Goal: Information Seeking & Learning: Find specific fact

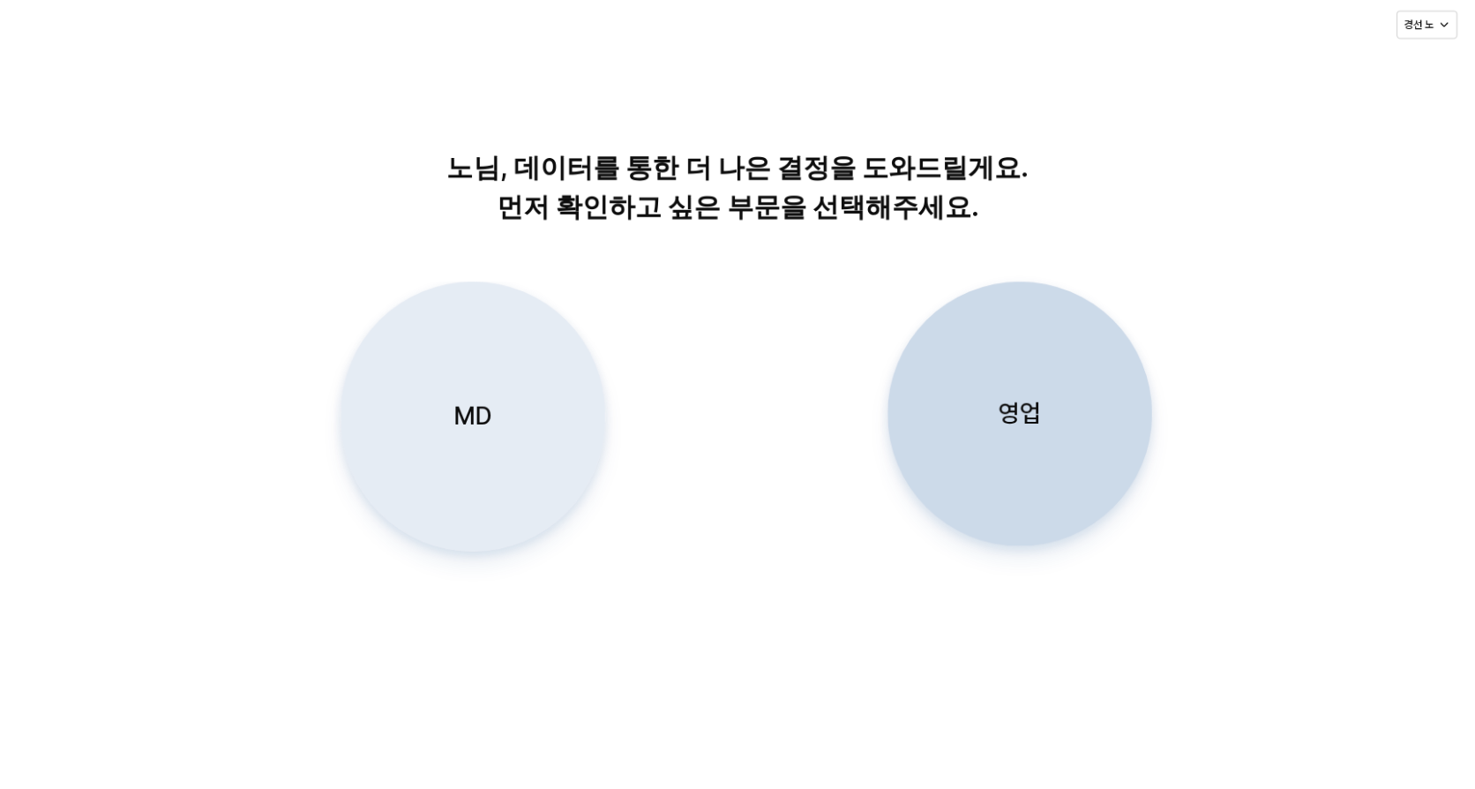
click at [528, 431] on div "MD" at bounding box center [472, 416] width 249 height 268
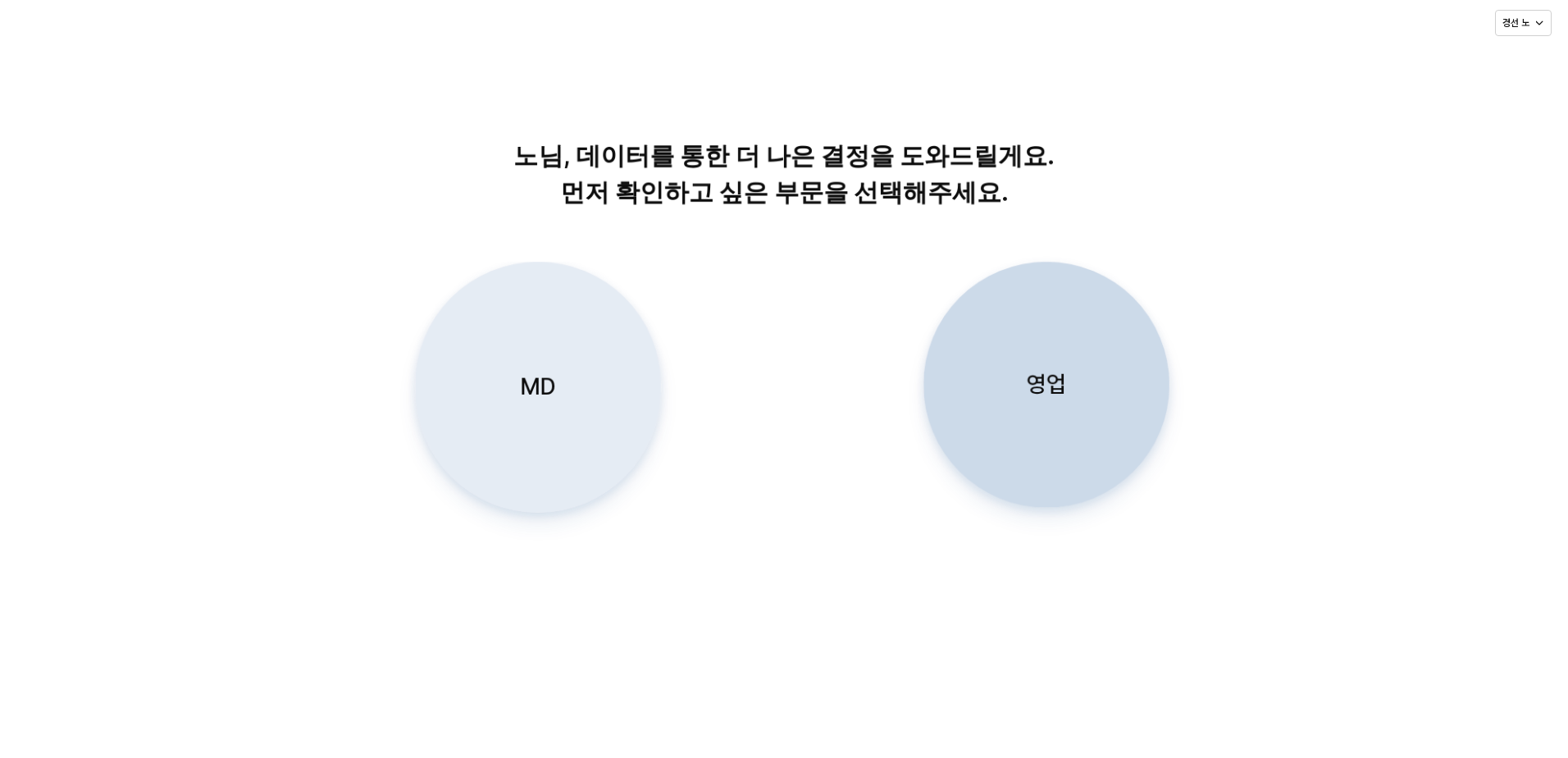
click at [549, 410] on div "MD" at bounding box center [537, 387] width 231 height 249
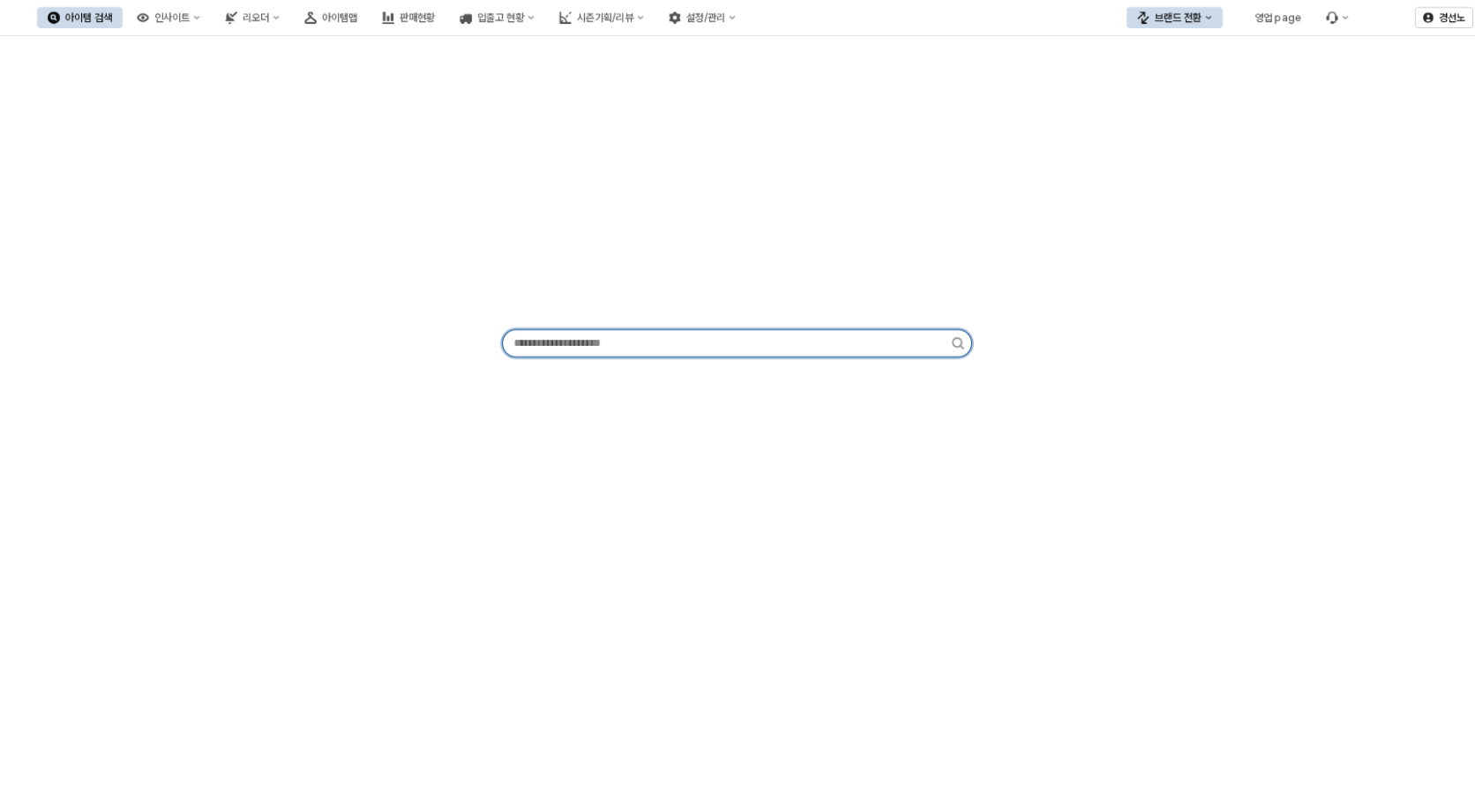
click at [643, 352] on input "App Frame" at bounding box center [727, 343] width 449 height 26
type input "*"
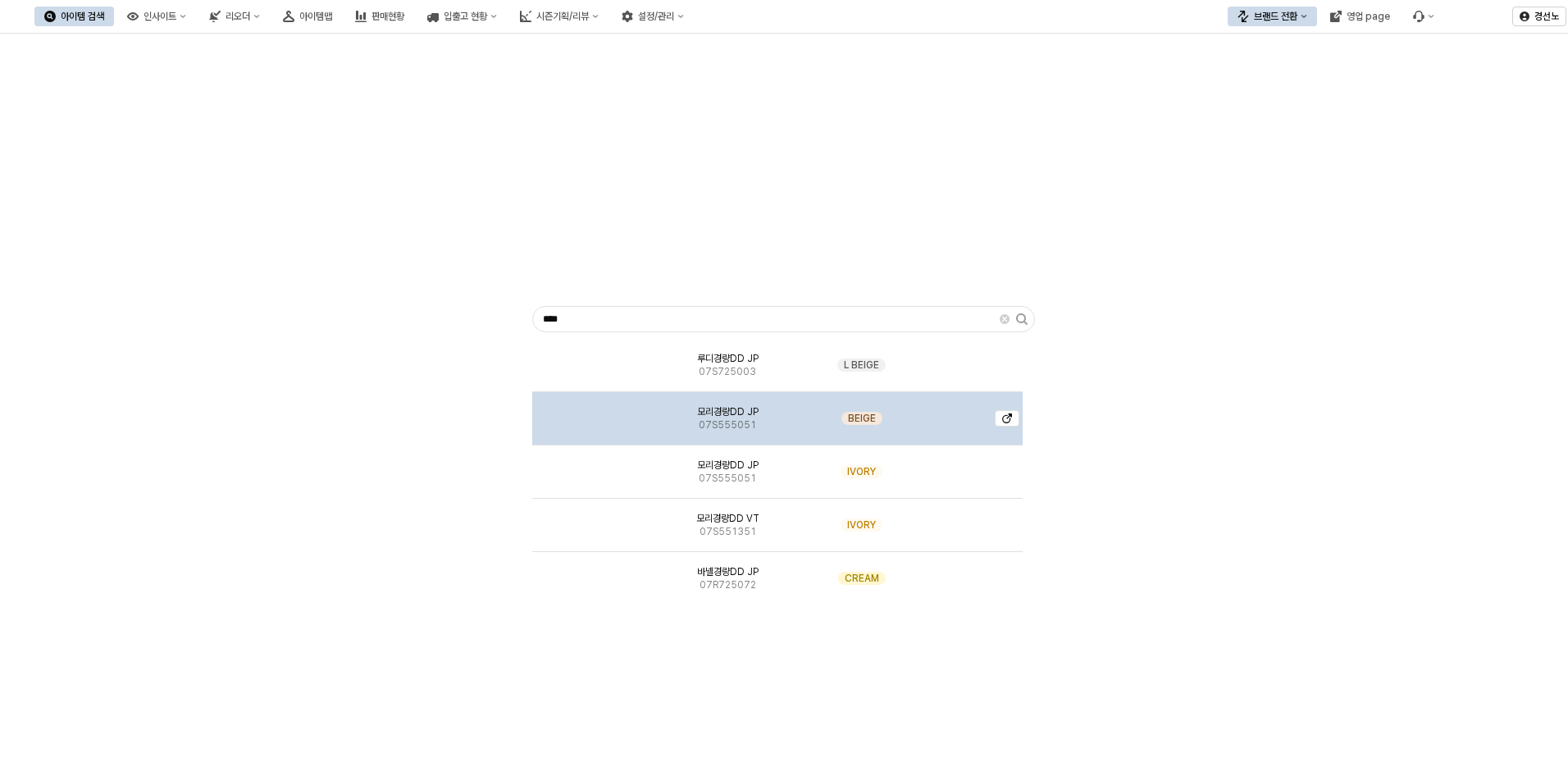
click at [592, 412] on img "App Frame" at bounding box center [592, 412] width 0 height 0
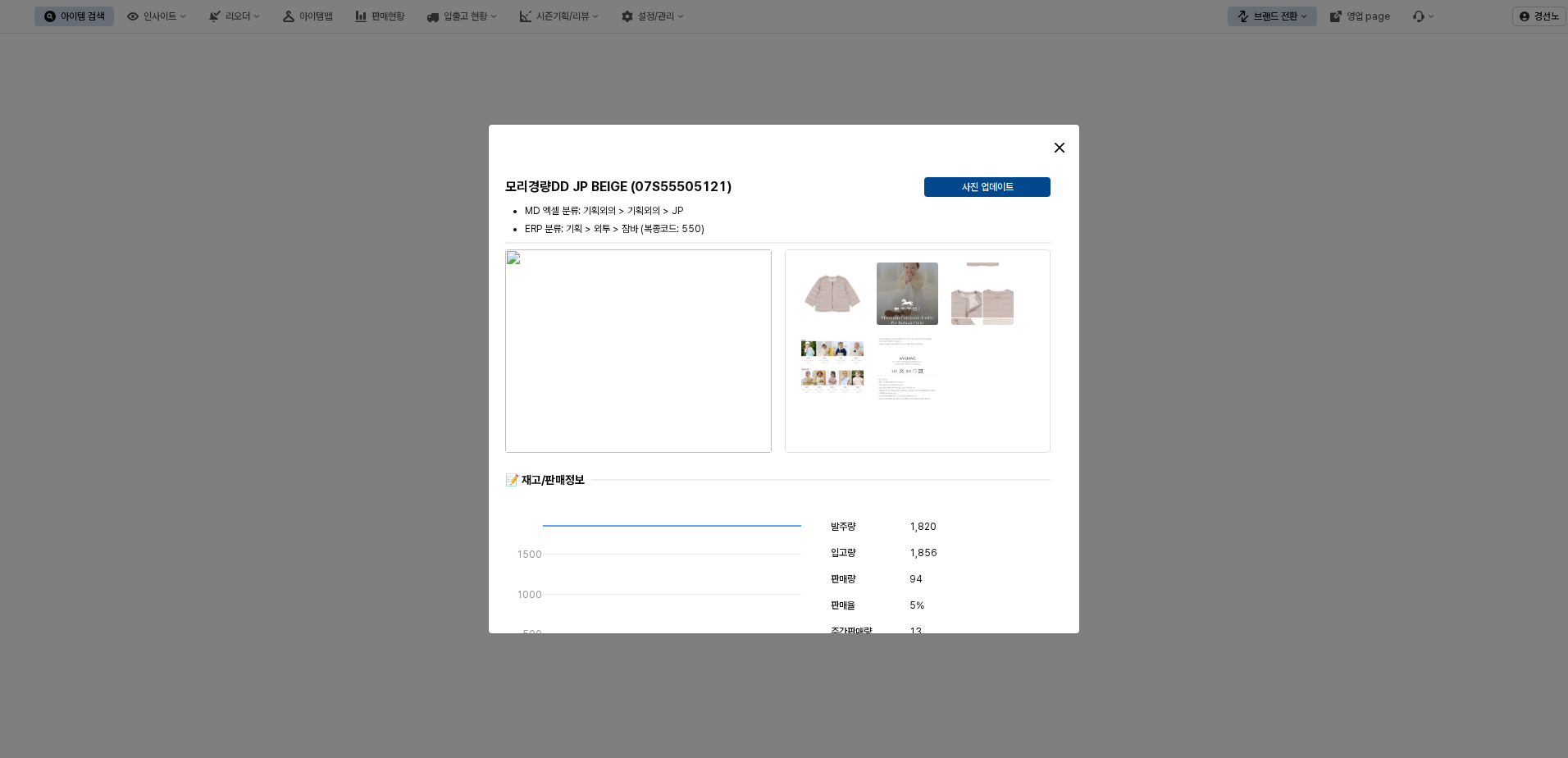
click at [1074, 140] on div at bounding box center [1005, 147] width 148 height 33
click at [1061, 153] on div "Close" at bounding box center [1060, 148] width 24 height 24
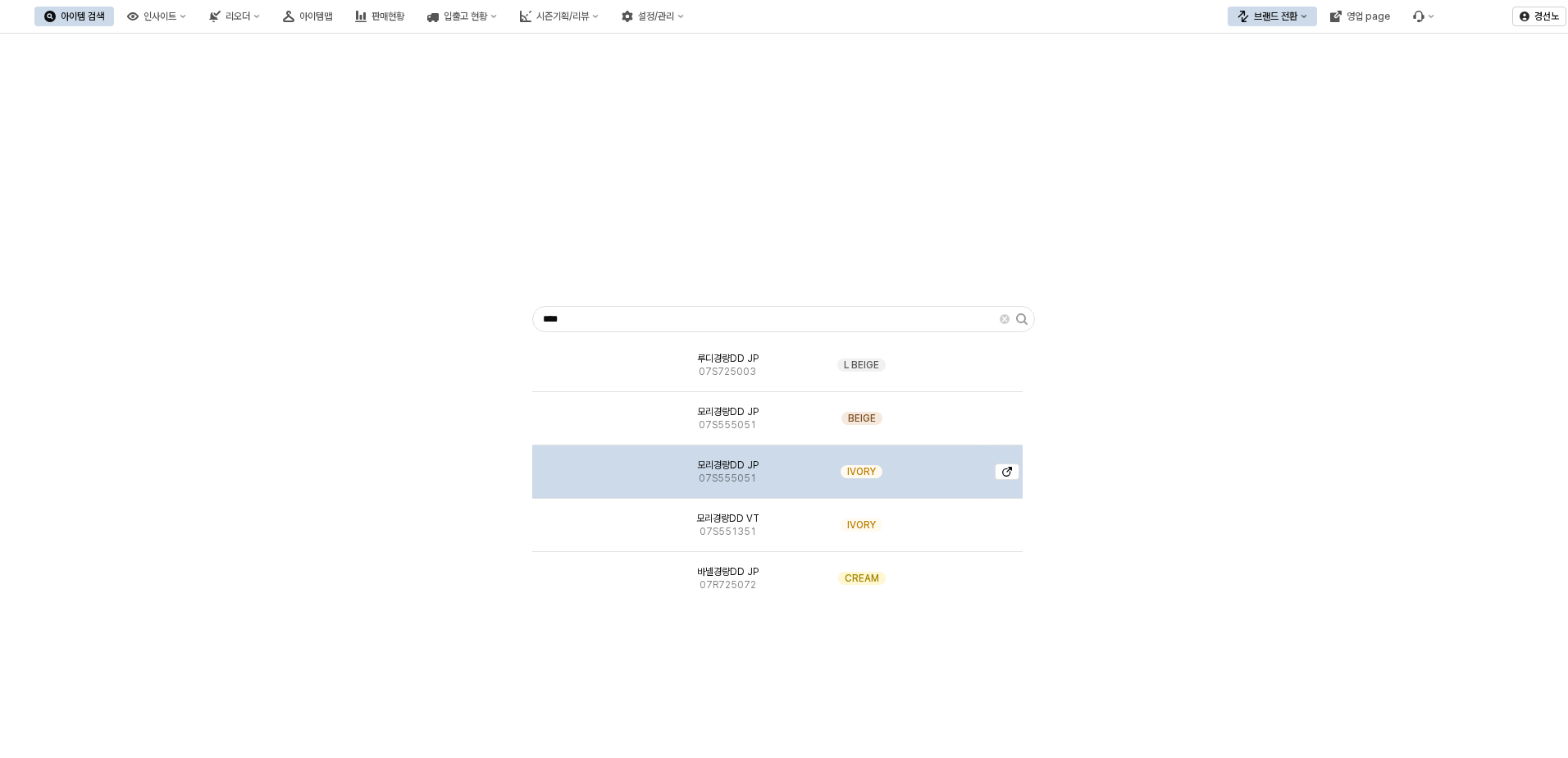
click at [592, 465] on img "App Frame" at bounding box center [592, 465] width 0 height 0
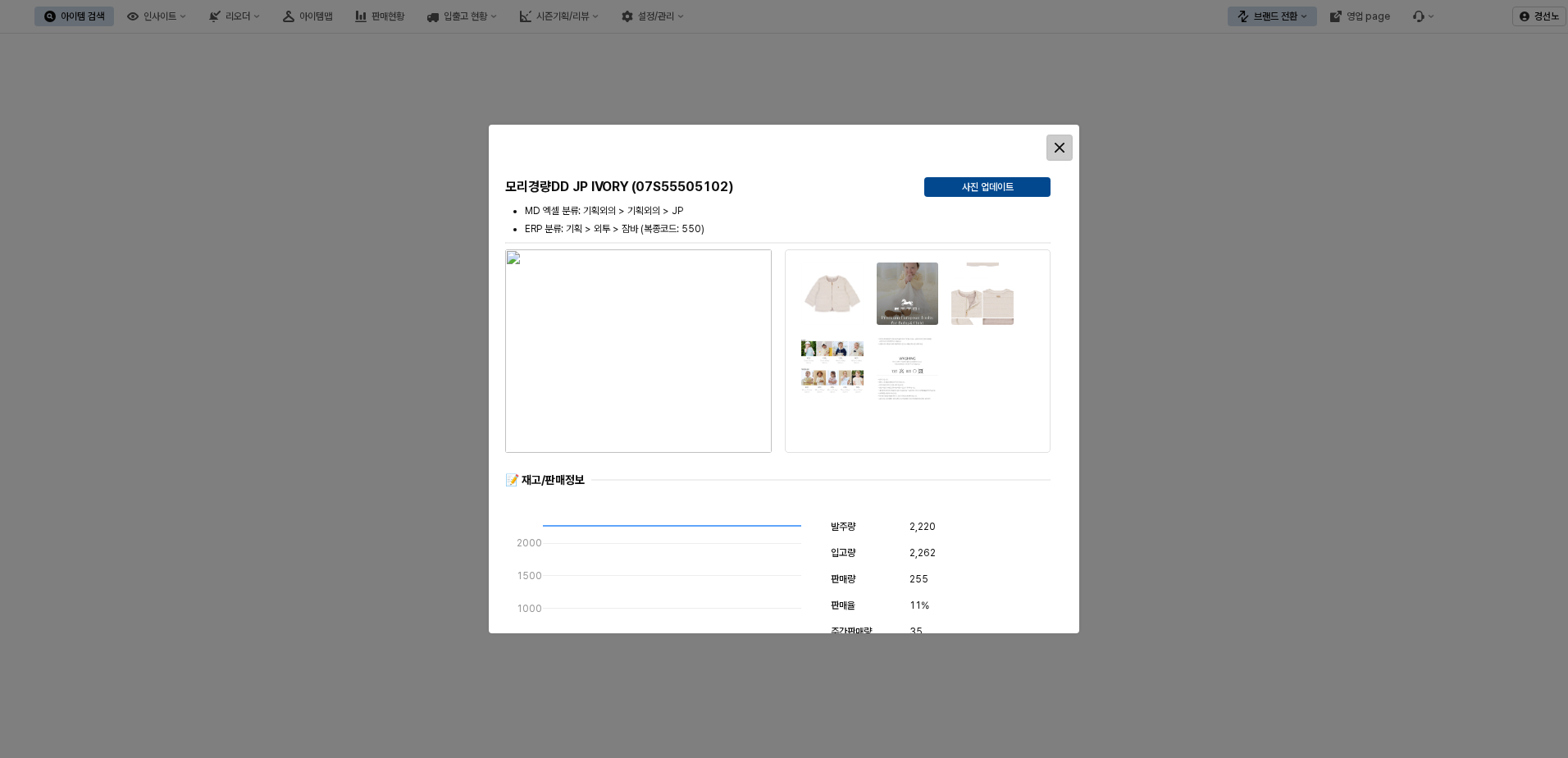
click at [1062, 145] on icon "Close" at bounding box center [1059, 148] width 10 height 10
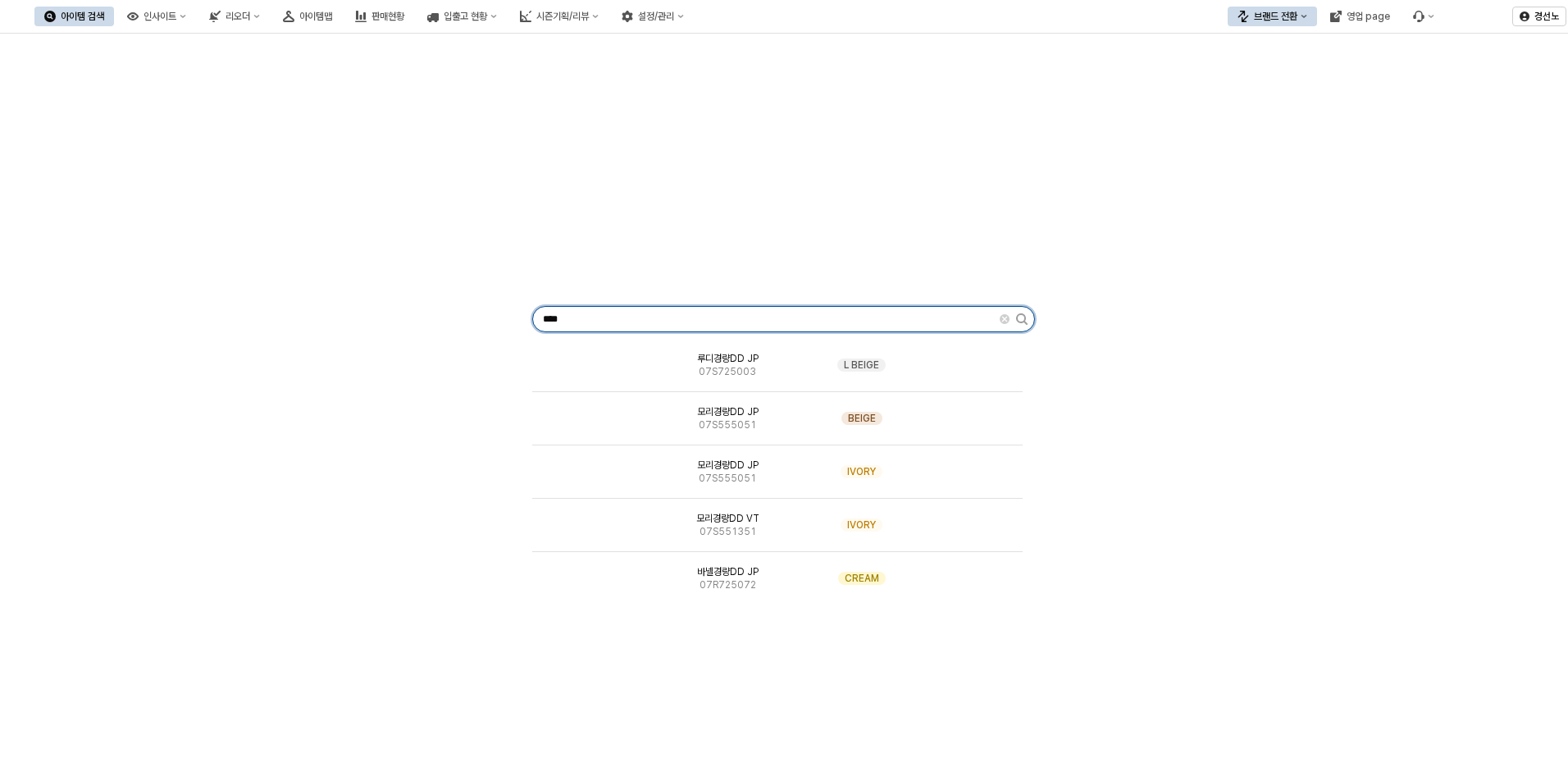
drag, startPoint x: 609, startPoint y: 315, endPoint x: 344, endPoint y: 318, distance: 265.0
click at [359, 318] on div "**** 루디경량DD JP 07S725003 L BEIGE 모리경량DD JP 07S555051 BEIGE 모리경량DD JP 07S555051 …" at bounding box center [784, 315] width 1548 height 552
paste input "*****"
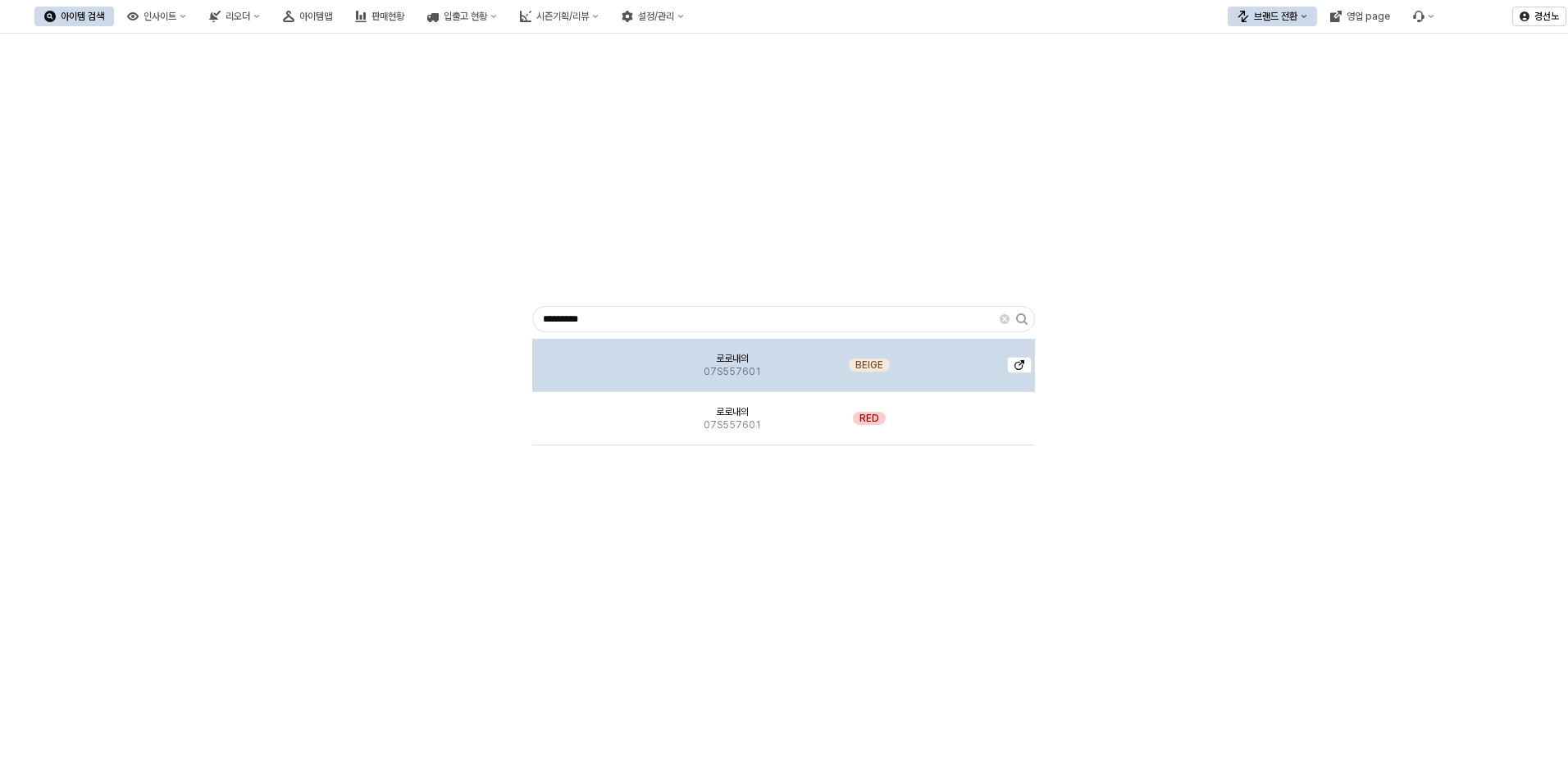
click at [593, 359] on img "App Frame" at bounding box center [593, 359] width 0 height 0
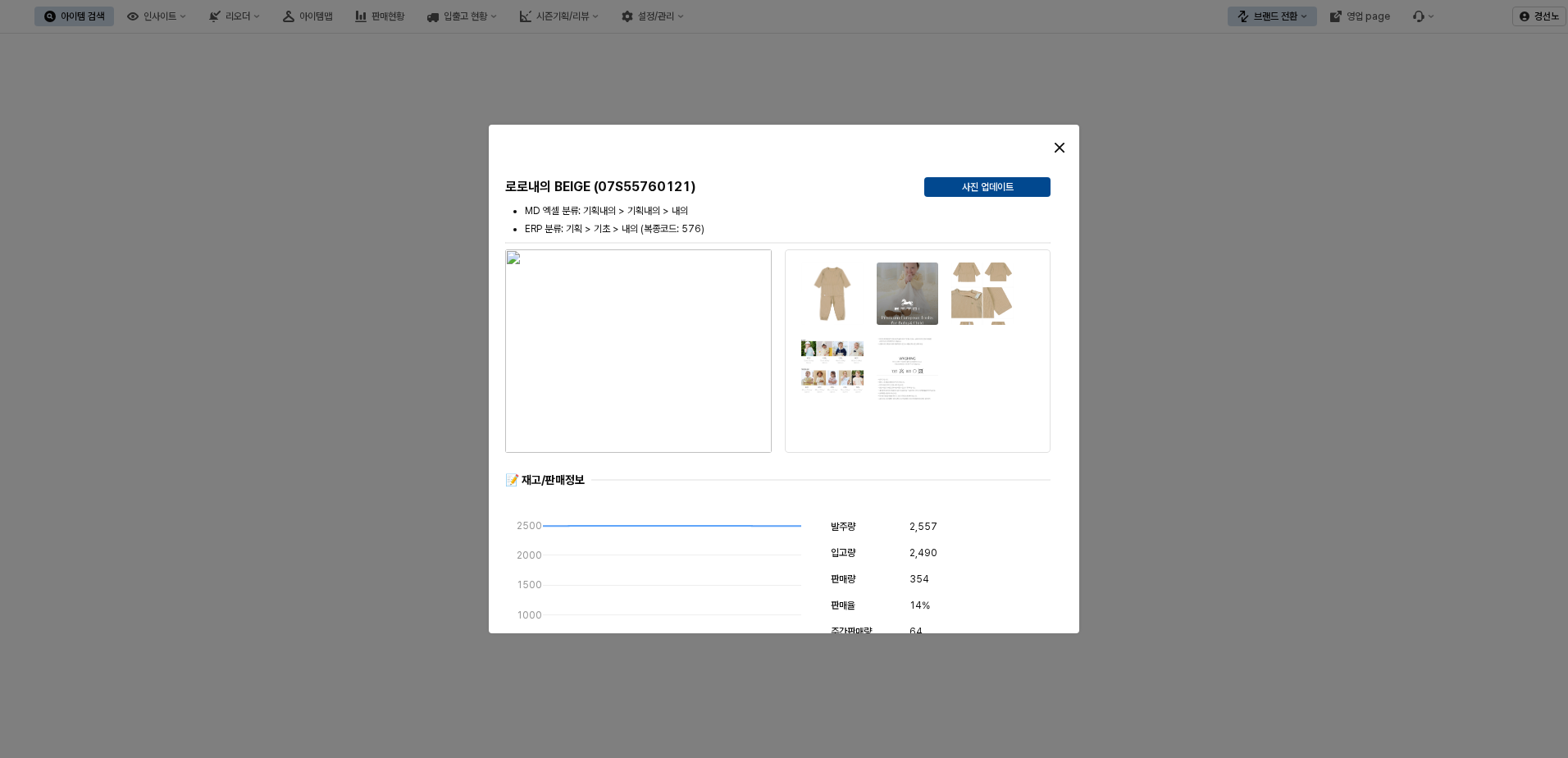
click at [838, 273] on img at bounding box center [832, 293] width 64 height 64
click at [968, 267] on img at bounding box center [982, 293] width 64 height 64
click at [834, 288] on img at bounding box center [832, 293] width 64 height 64
click at [807, 351] on img at bounding box center [832, 369] width 64 height 64
click at [819, 352] on img at bounding box center [832, 369] width 64 height 64
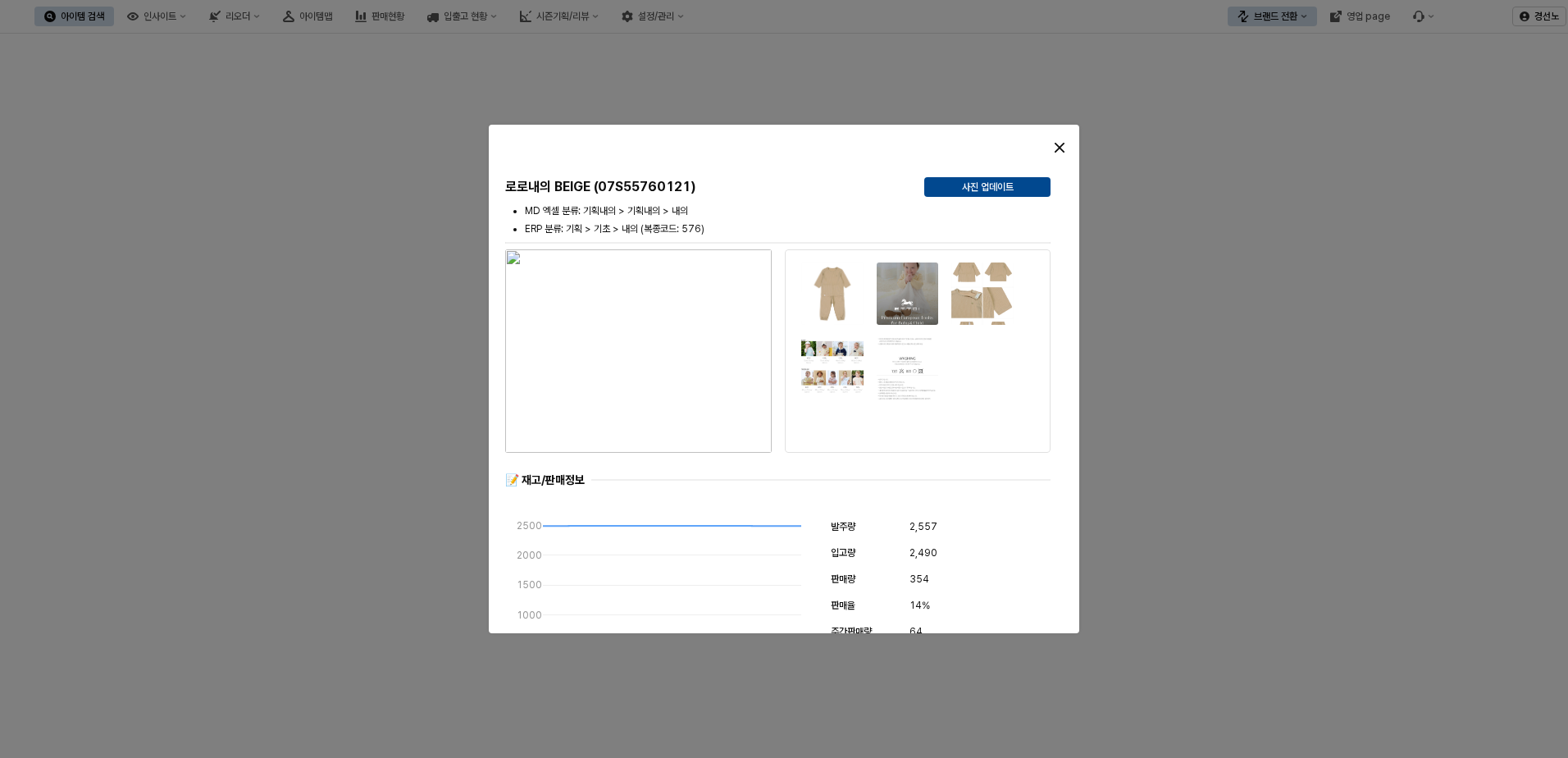
drag, startPoint x: 848, startPoint y: 350, endPoint x: 859, endPoint y: 361, distance: 15.6
click at [849, 350] on img at bounding box center [832, 369] width 64 height 64
drag, startPoint x: 951, startPoint y: 372, endPoint x: 969, endPoint y: 353, distance: 26.2
click at [953, 372] on div at bounding box center [907, 330] width 212 height 137
click at [994, 294] on img at bounding box center [982, 293] width 64 height 64
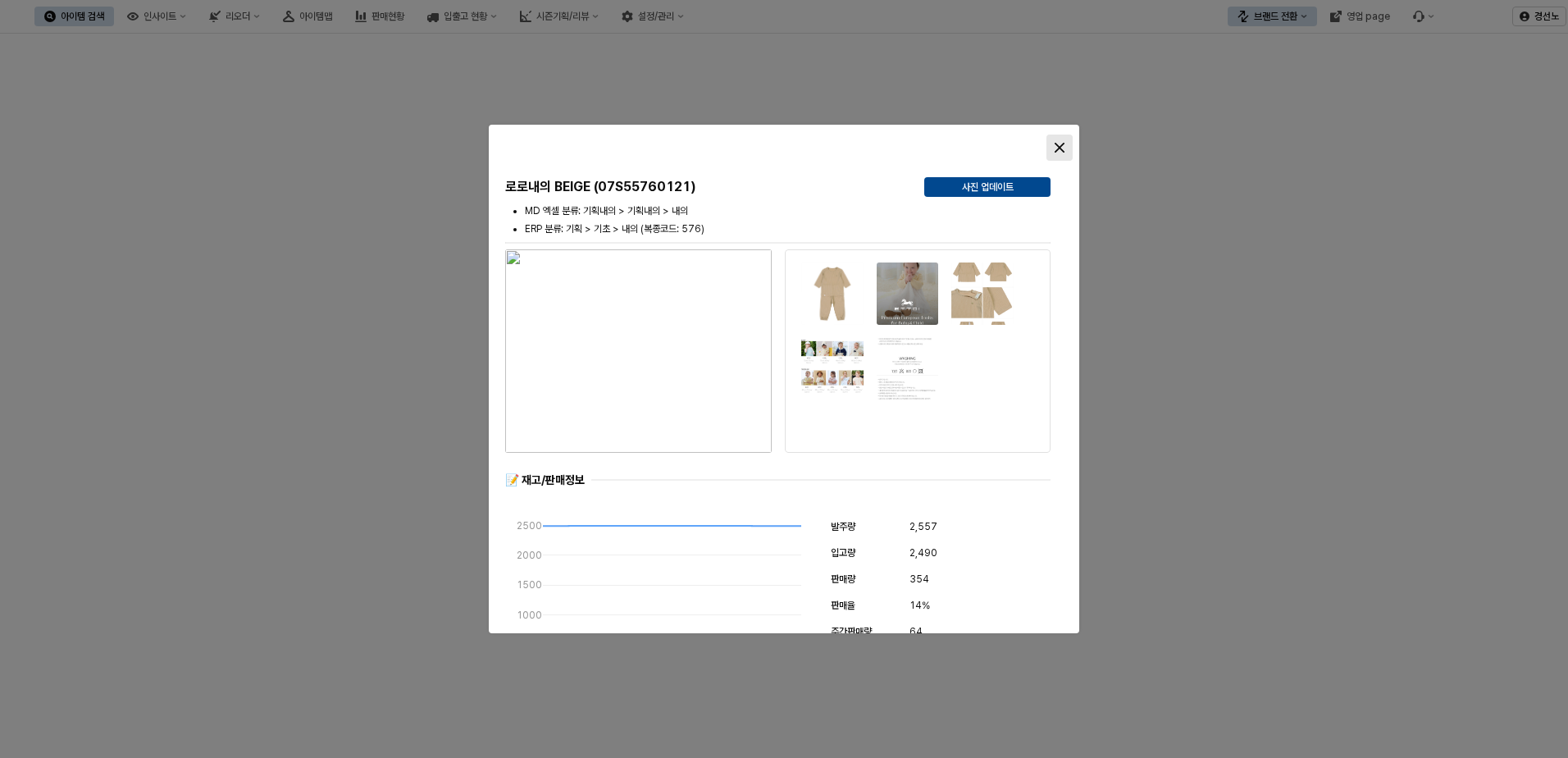
click at [1052, 144] on div "Close" at bounding box center [1060, 148] width 24 height 24
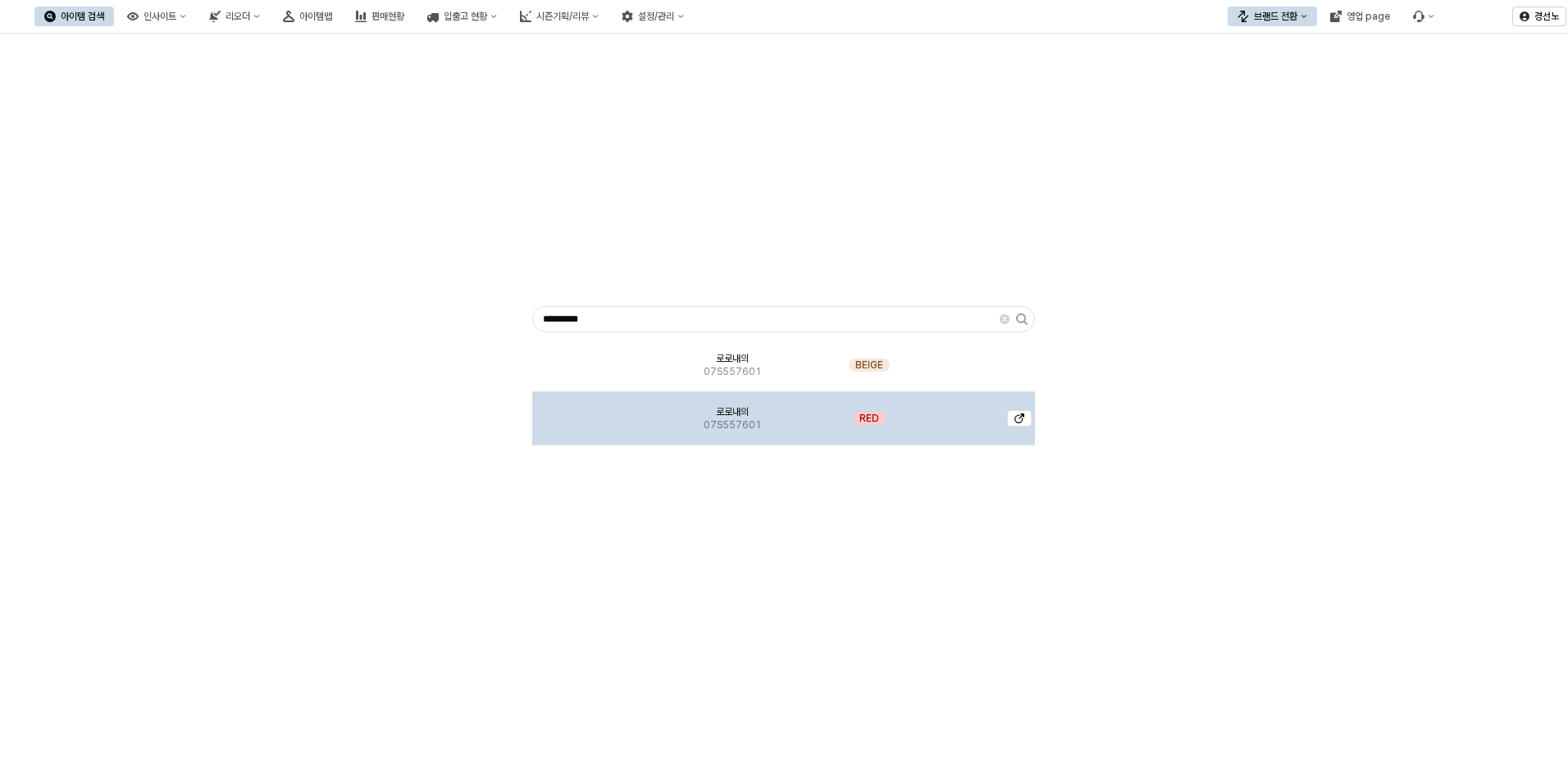
click at [593, 412] on img "App Frame" at bounding box center [593, 412] width 0 height 0
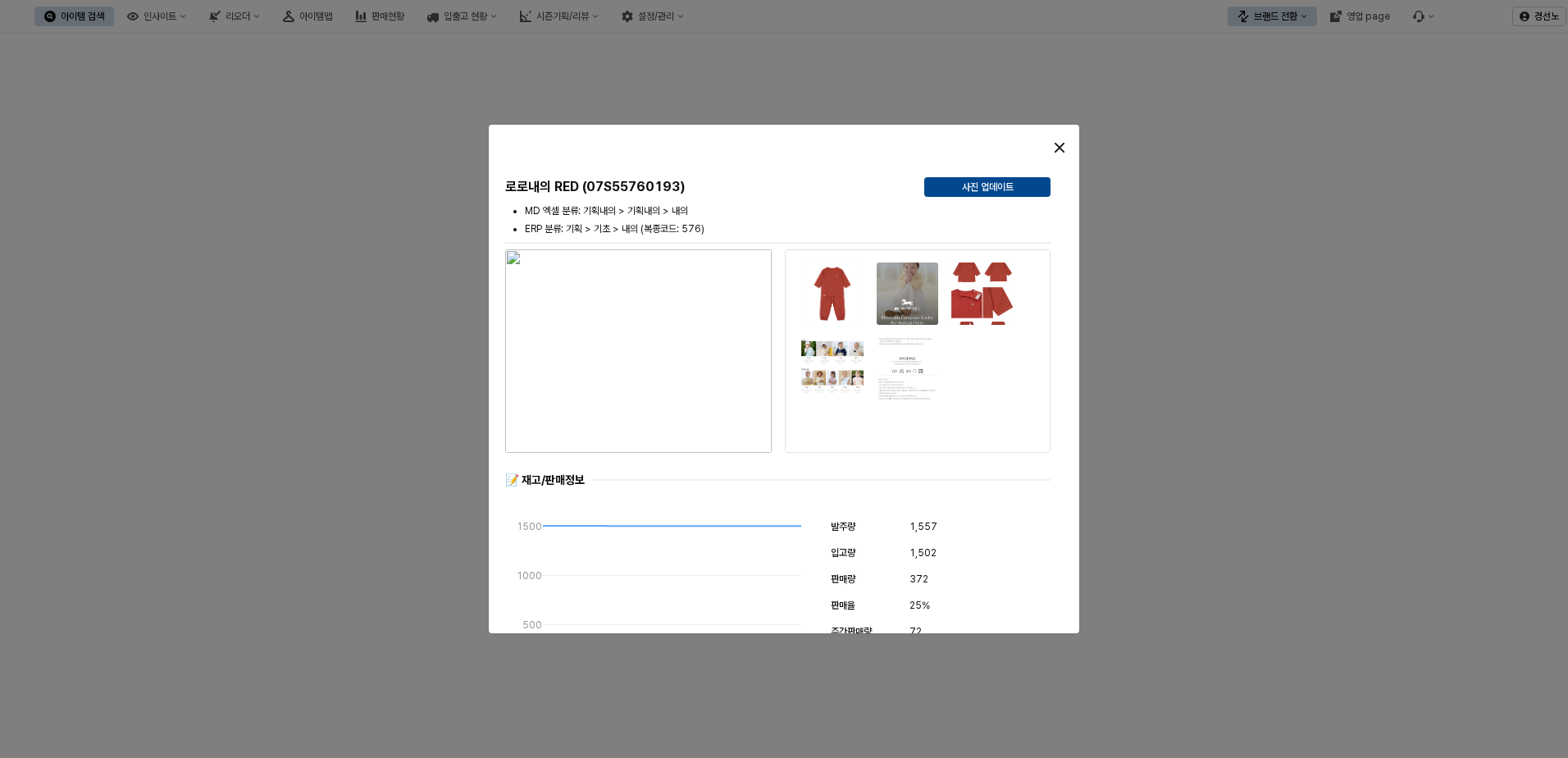
click at [829, 300] on img at bounding box center [832, 293] width 64 height 64
drag, startPoint x: 590, startPoint y: 187, endPoint x: 662, endPoint y: 185, distance: 72.0
click at [662, 185] on h5 "로로내의 RED (07S55760193)" at bounding box center [707, 187] width 406 height 17
copy h5 "07S557601"
click at [1061, 147] on icon "Close" at bounding box center [1059, 148] width 10 height 10
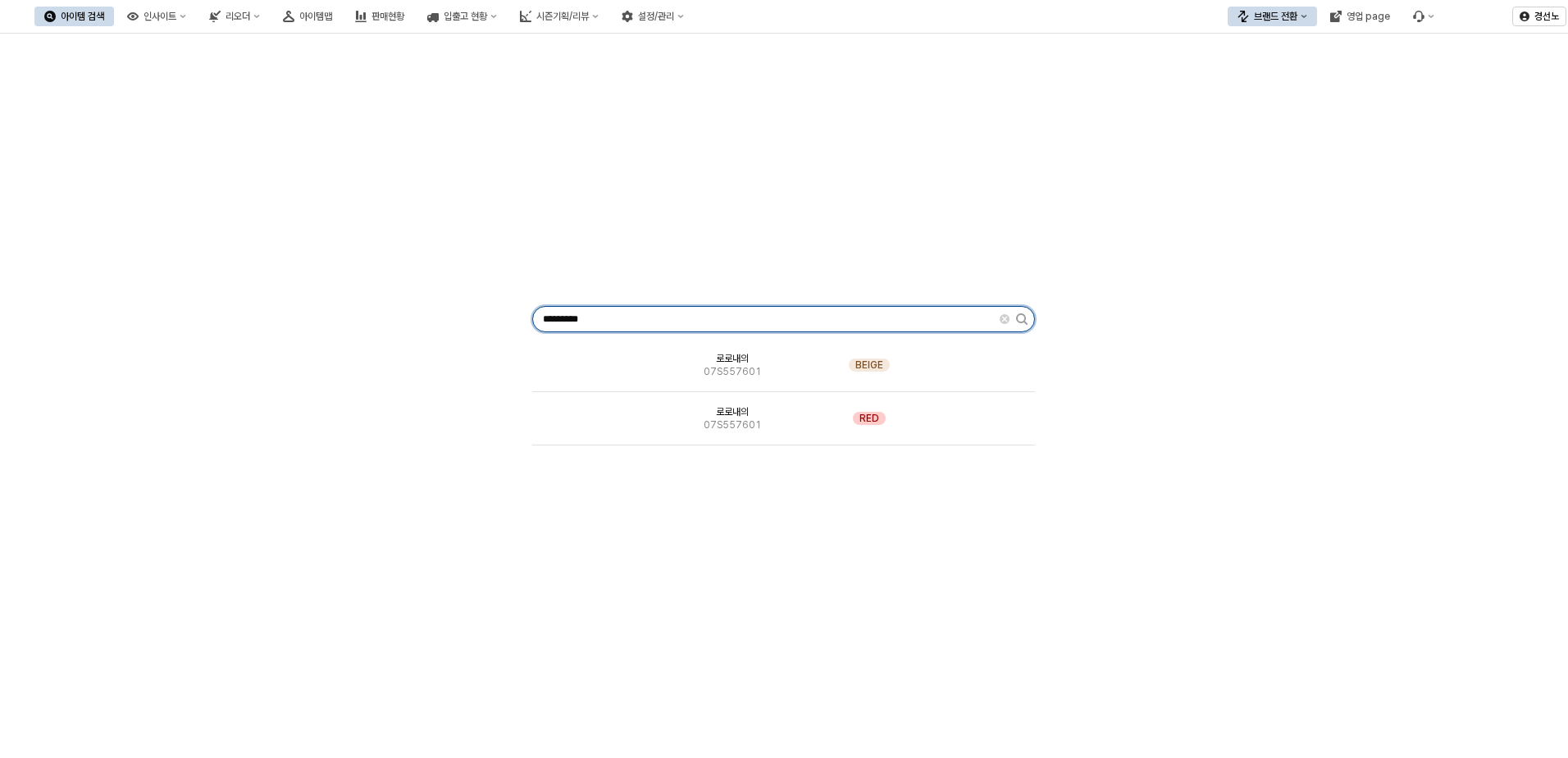
drag, startPoint x: 581, startPoint y: 319, endPoint x: -52, endPoint y: 341, distance: 633.4
click at [0, 341] on html "Skip to main content 아이템 검색 인사이트 리오더 아이템맵 판매현황 입출고 현황 시즌기획/리뷰 설정/관리 브랜드 전환 영업 p…" at bounding box center [784, 379] width 1568 height 758
paste input "App Frame"
type input "*********"
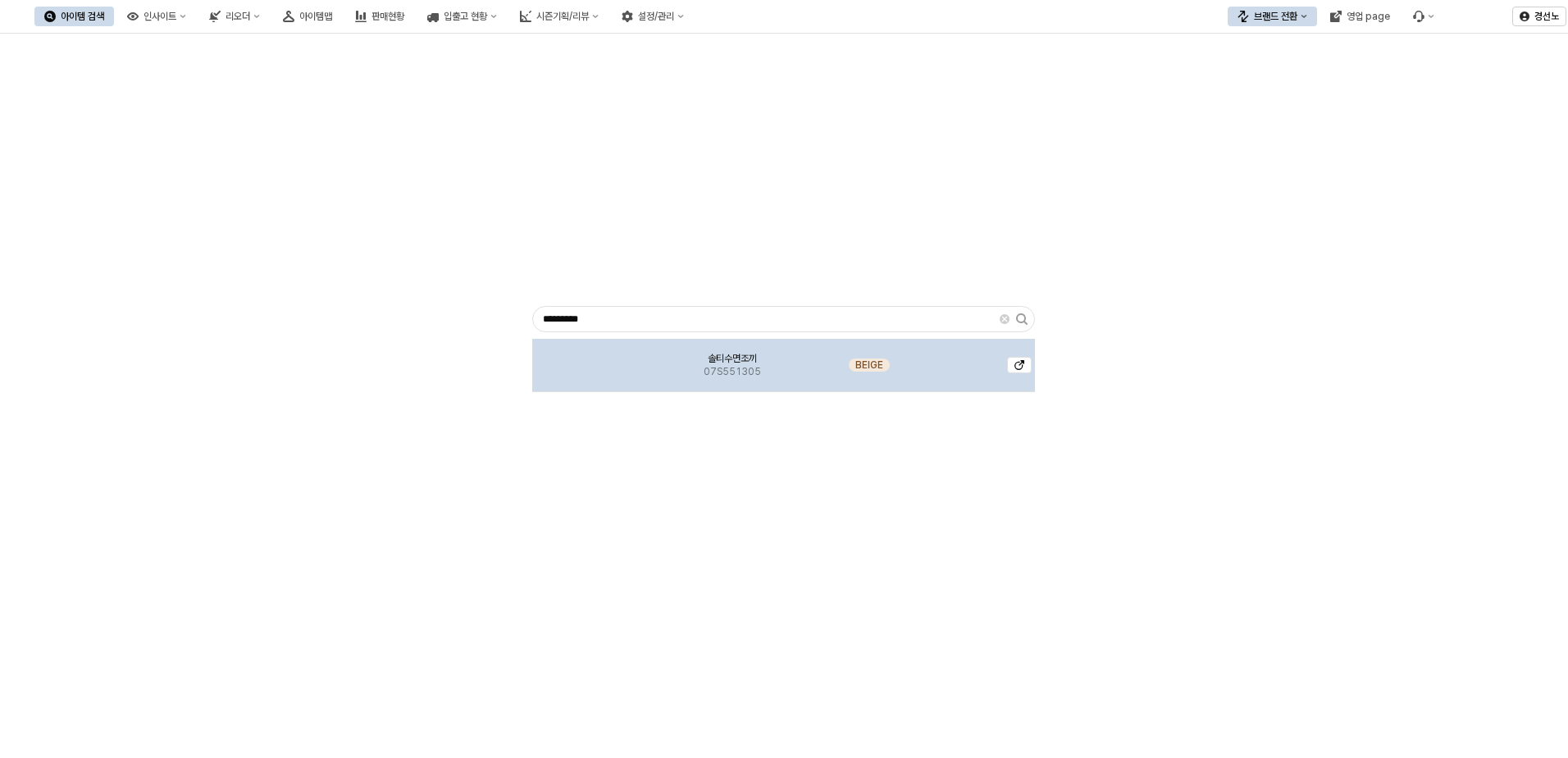
click at [593, 359] on img "App Frame" at bounding box center [593, 359] width 0 height 0
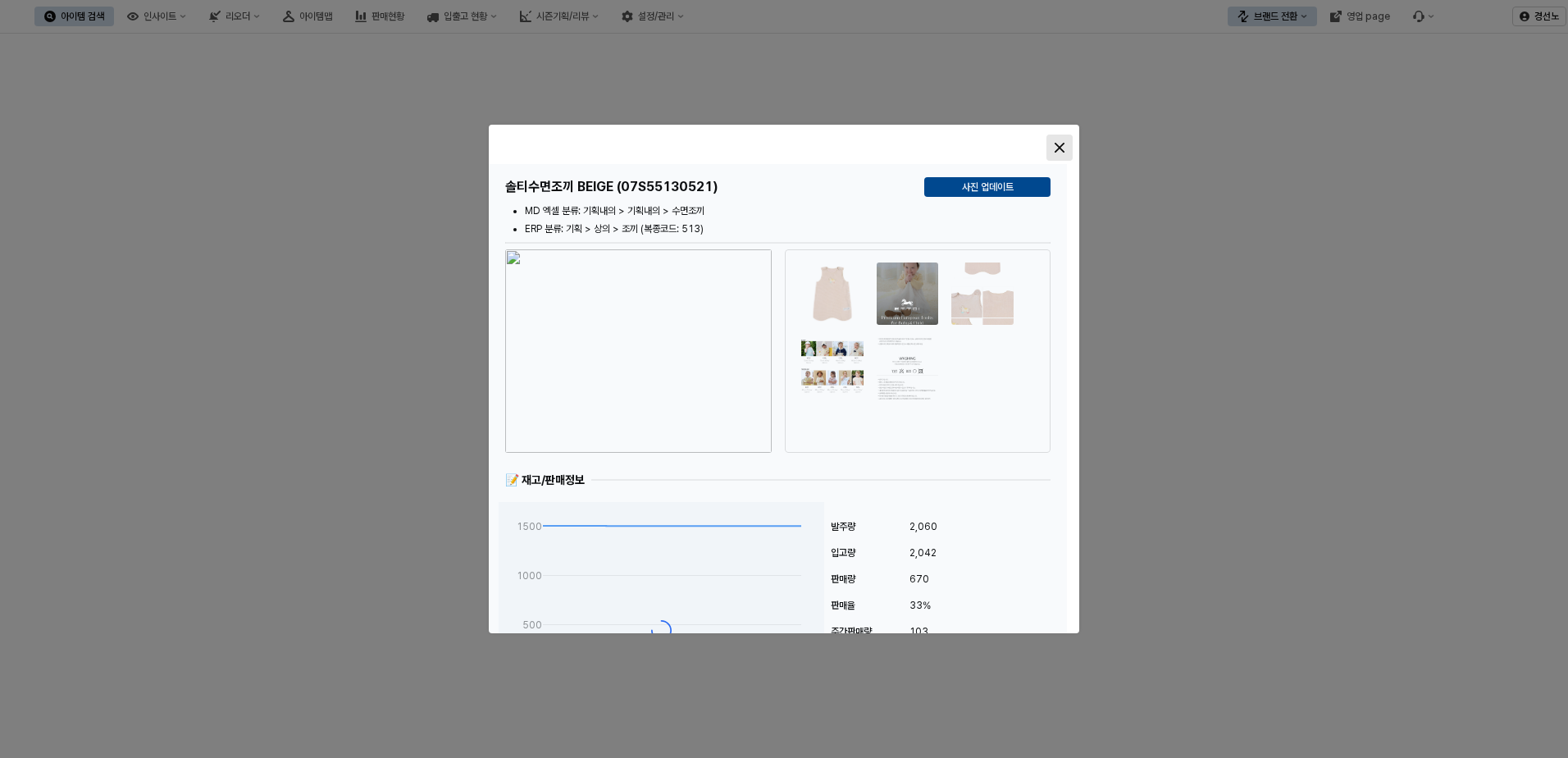
click at [1064, 144] on div "Close" at bounding box center [1060, 148] width 24 height 24
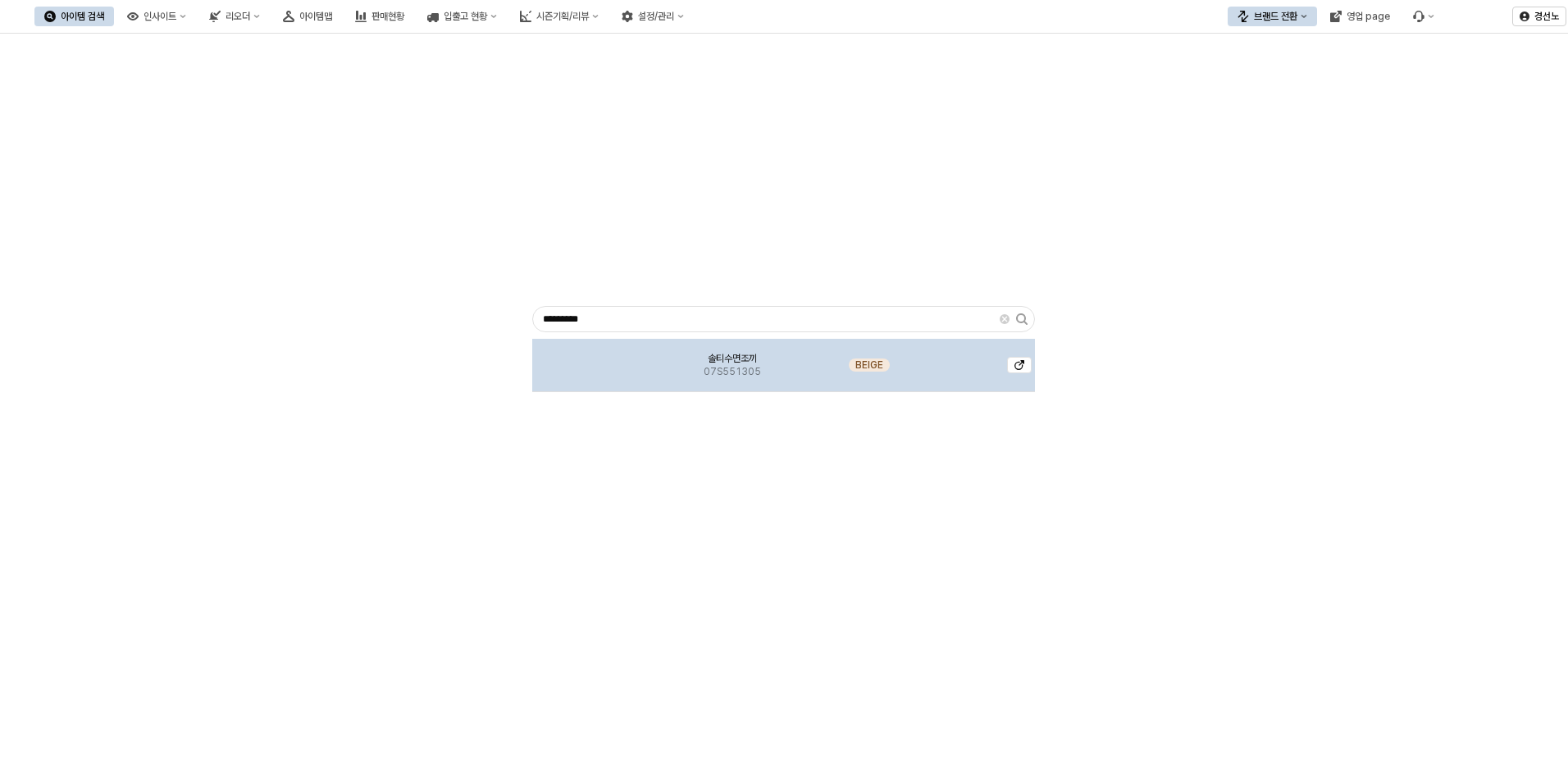
click at [593, 359] on img "App Frame" at bounding box center [593, 359] width 0 height 0
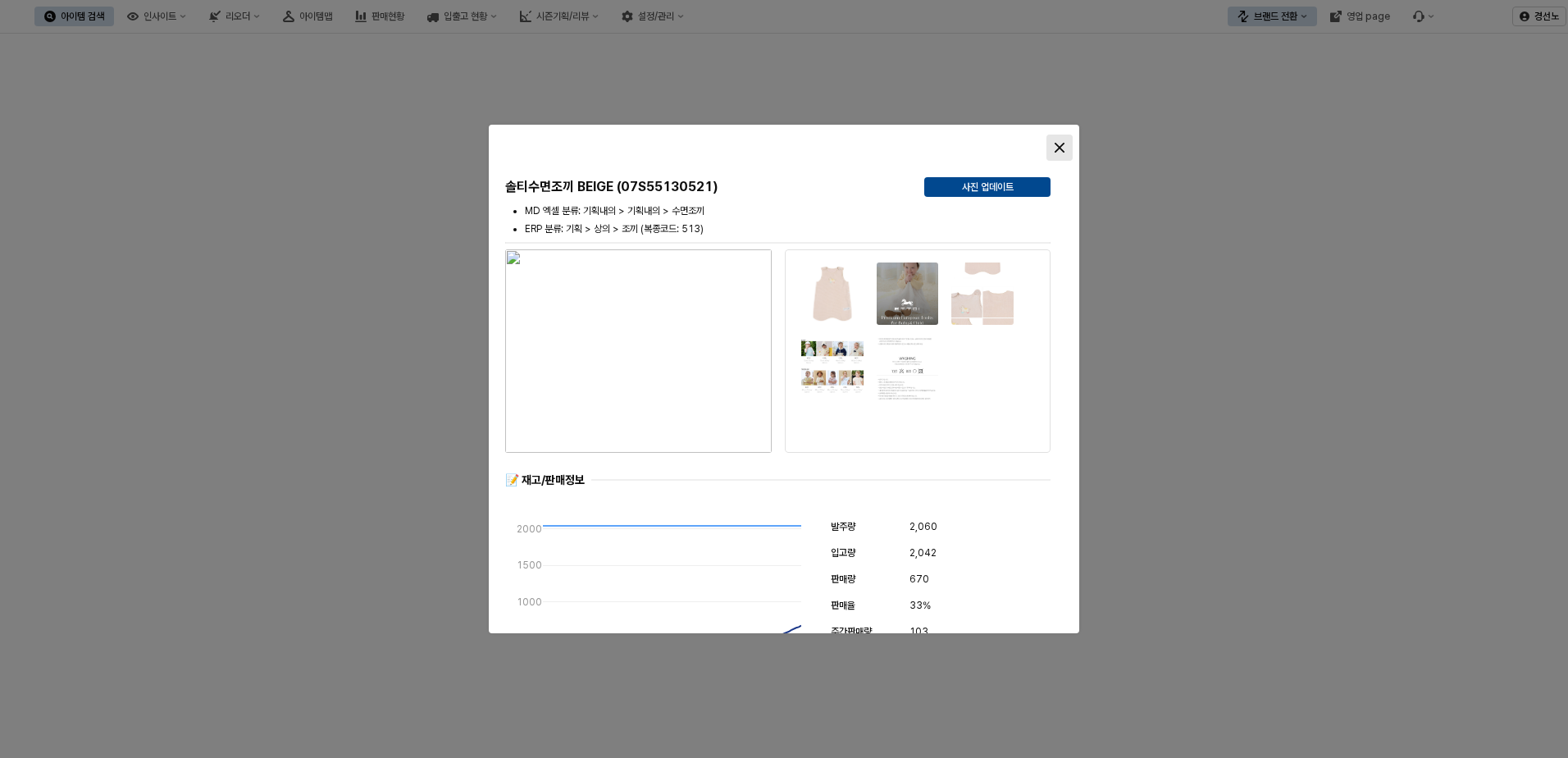
click at [1057, 146] on icon "Close" at bounding box center [1059, 148] width 10 height 10
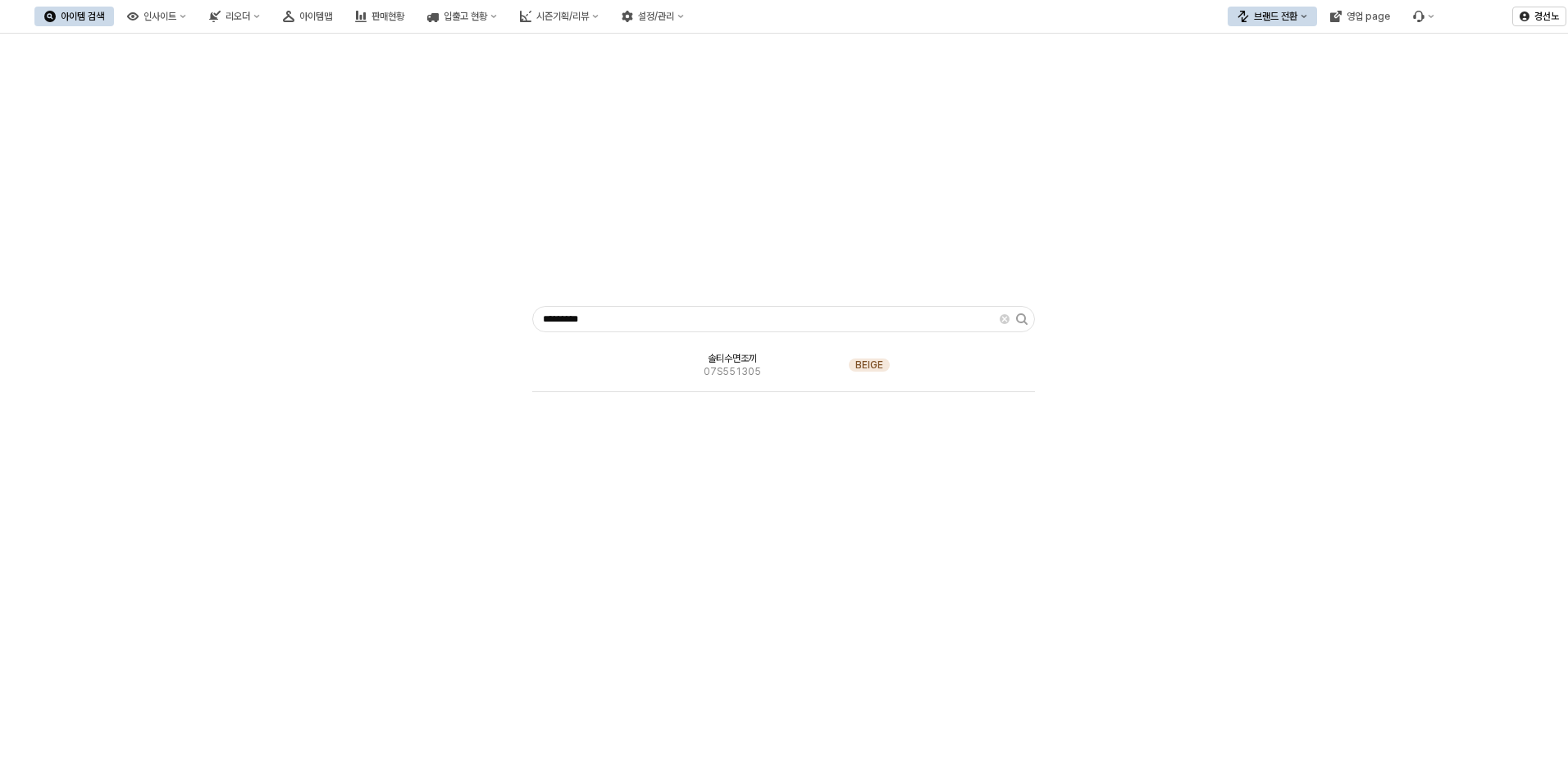
click at [769, 553] on div "솔티수면조끼 07S551305 BEIGE" at bounding box center [784, 463] width 503 height 249
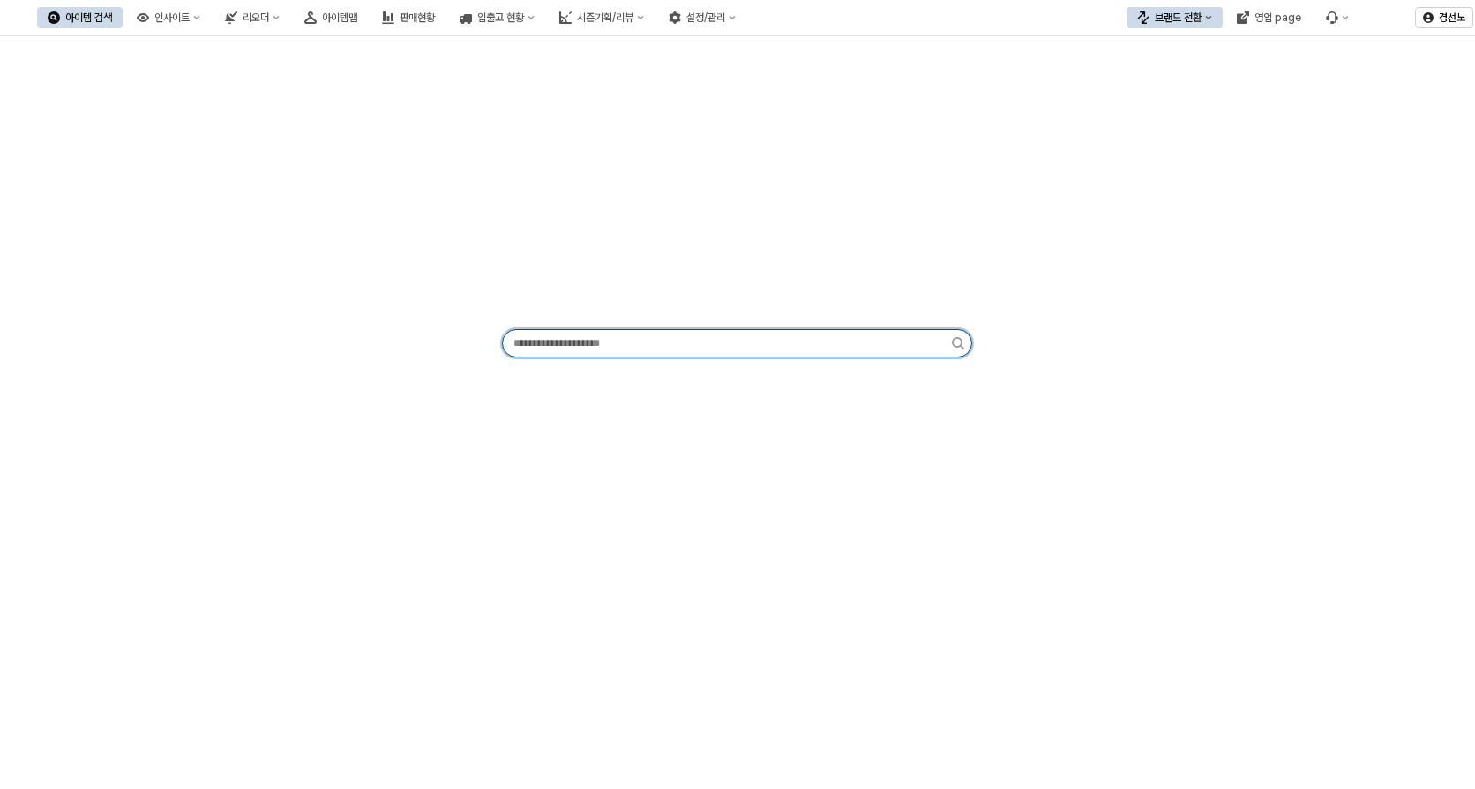
click at [556, 341] on input "App Frame" at bounding box center [727, 343] width 449 height 26
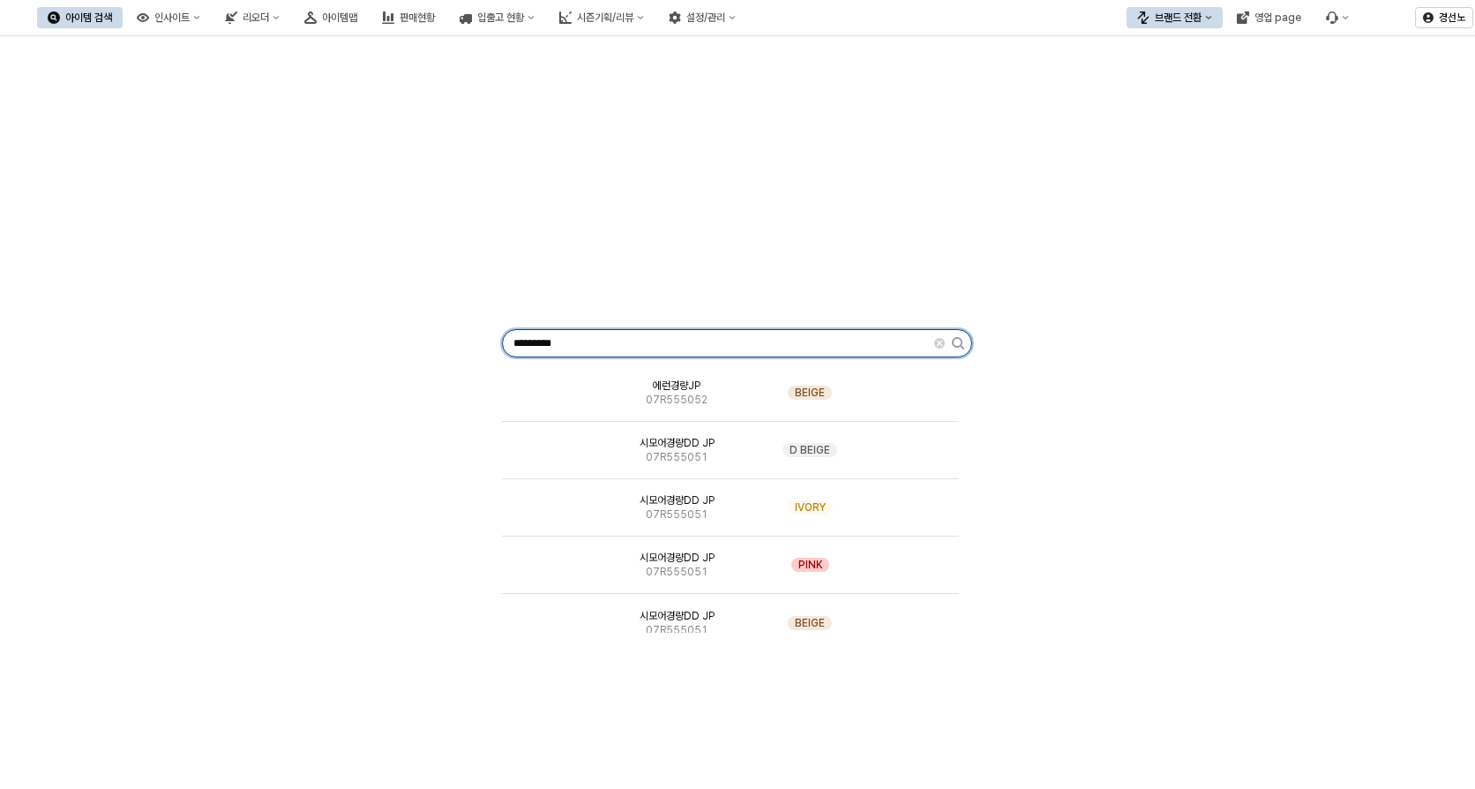
type input "*********"
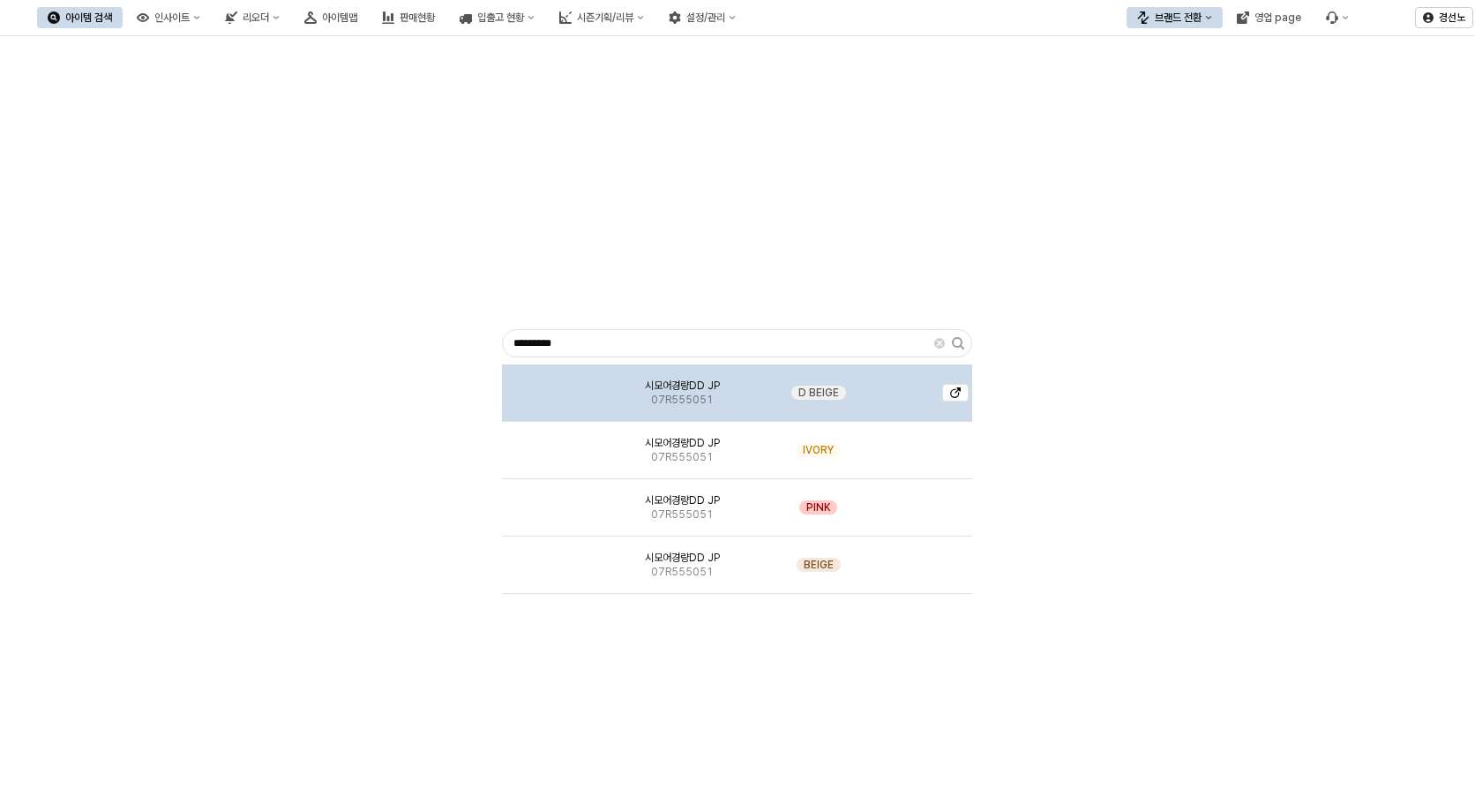
click at [556, 386] on img "App Frame" at bounding box center [556, 386] width 0 height 0
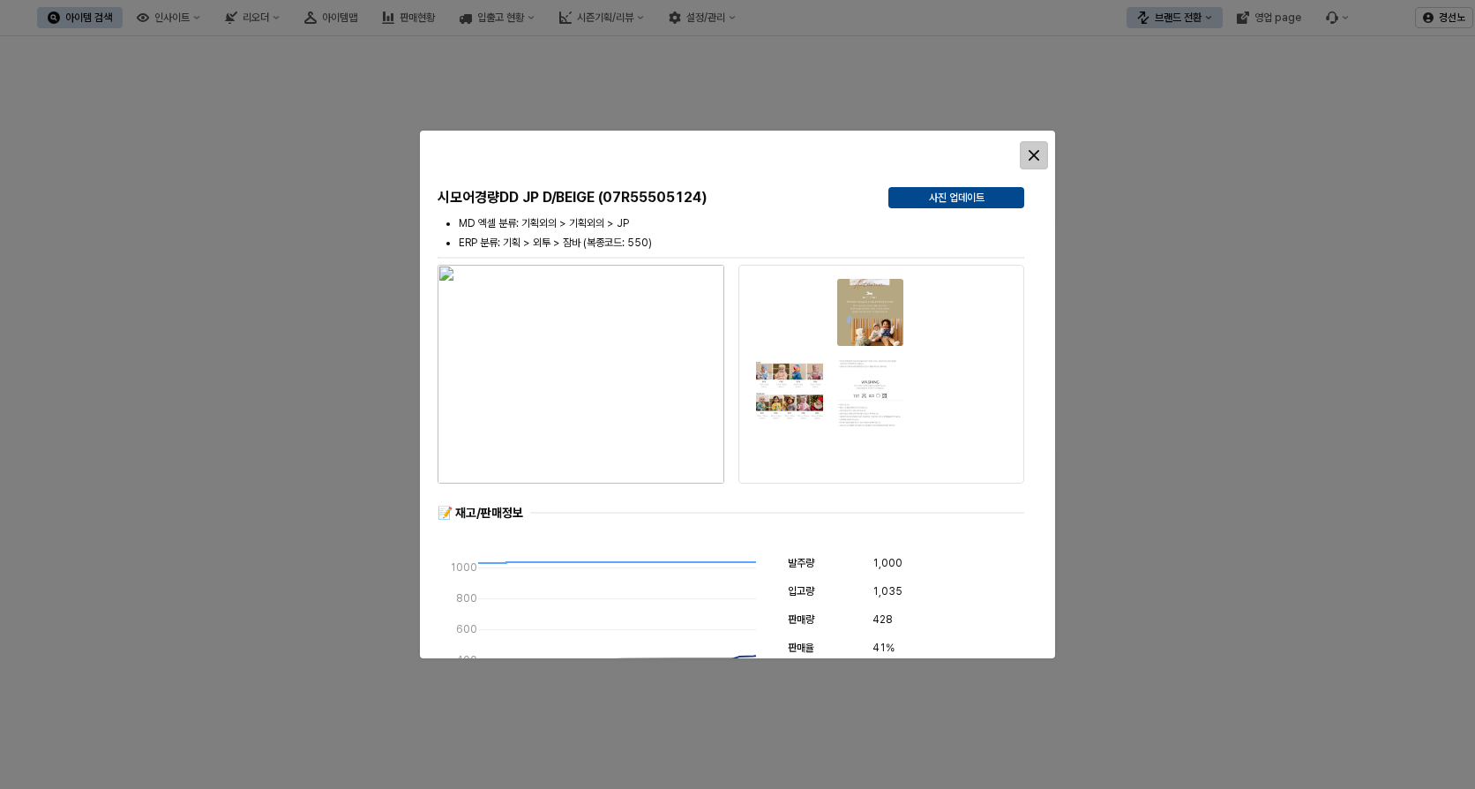
click at [1030, 157] on icon "Close" at bounding box center [1034, 155] width 11 height 11
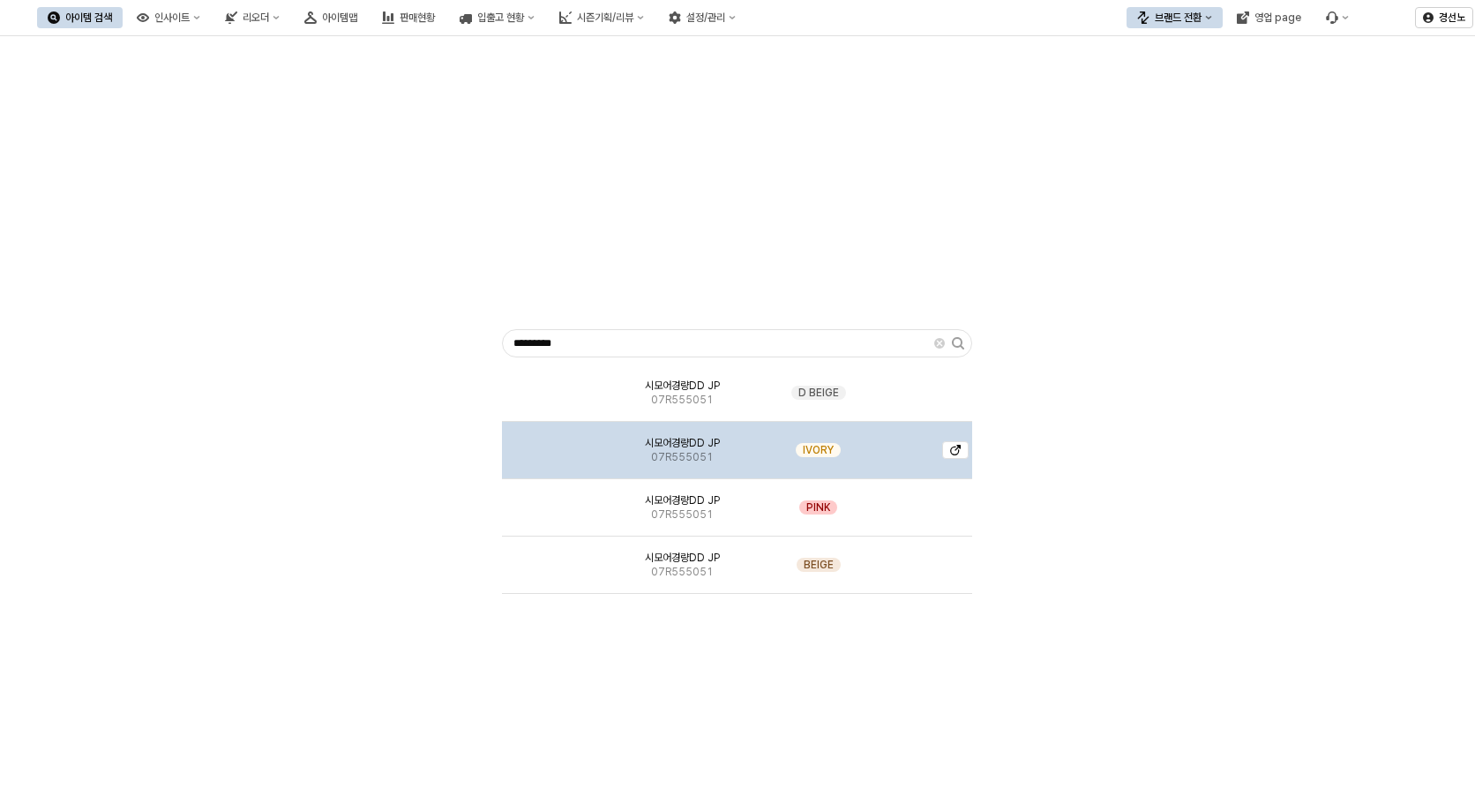
click at [556, 443] on img "App Frame" at bounding box center [556, 443] width 0 height 0
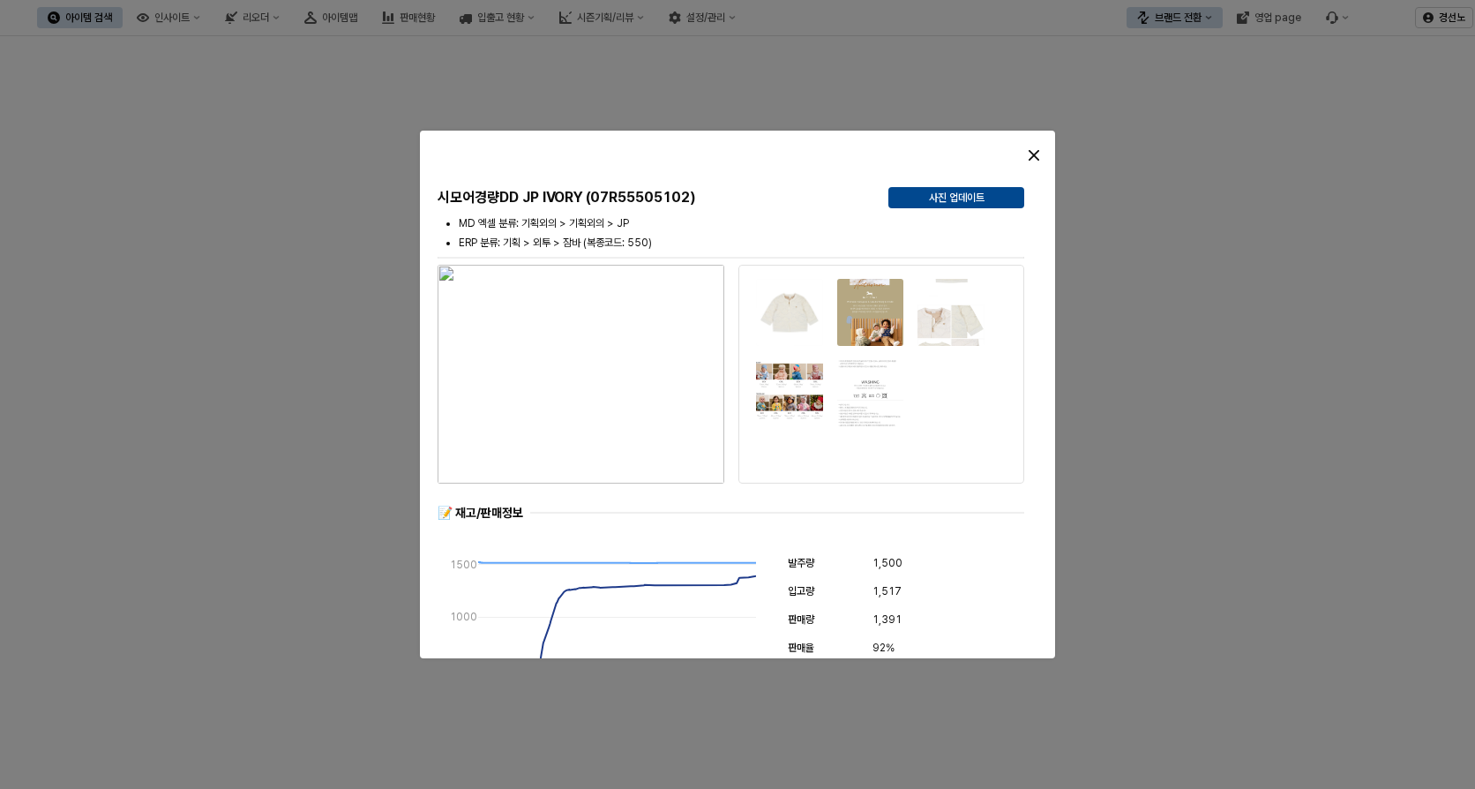
click at [210, 333] on div at bounding box center [737, 394] width 1475 height 789
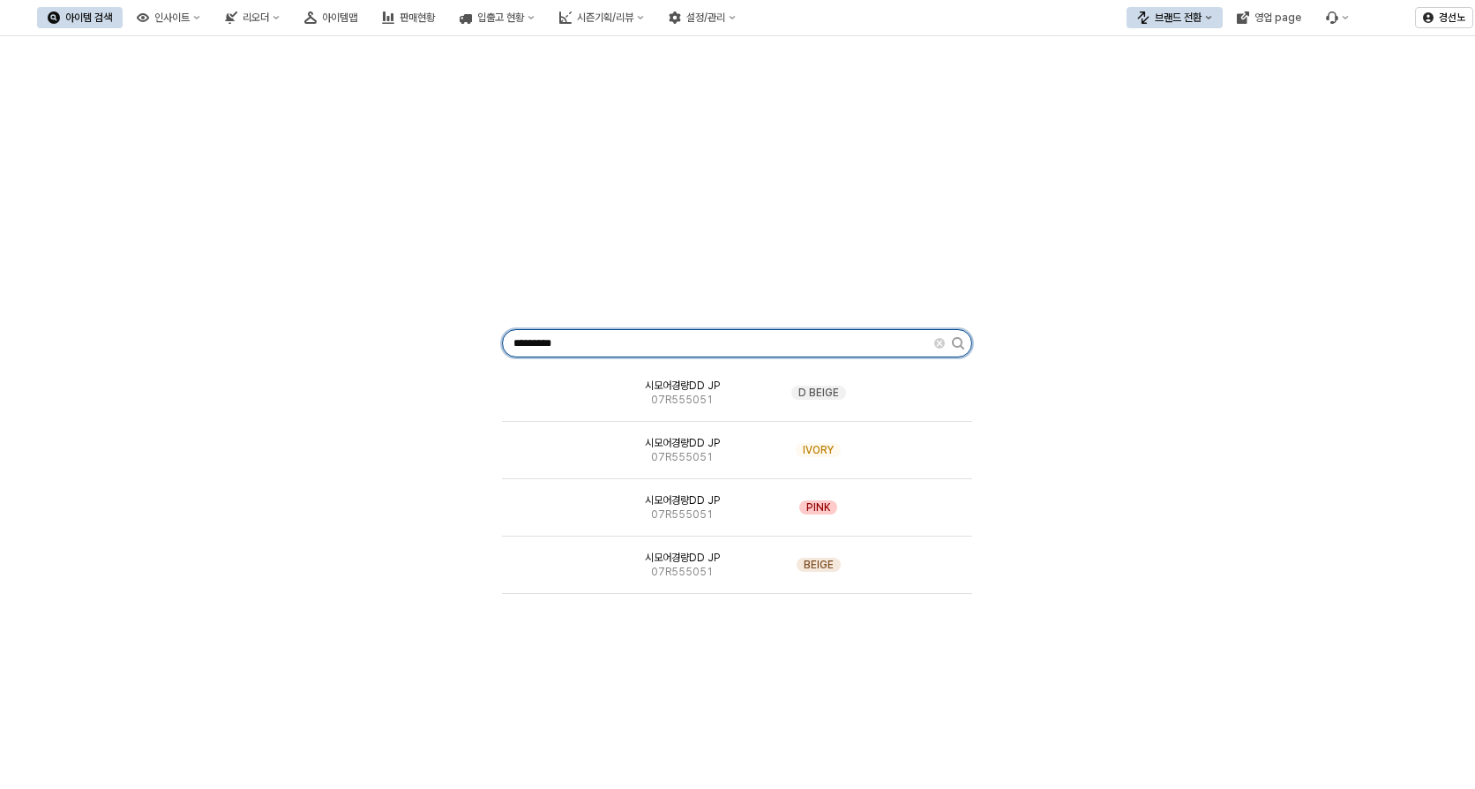
drag, startPoint x: 610, startPoint y: 346, endPoint x: 271, endPoint y: 306, distance: 342.0
click at [271, 306] on div "********* 시모어경량DD JP 07R555051 D BEIGE 시모어경량DD JP 07R555051 IVORY 시모어경량DD JP 07…" at bounding box center [738, 339] width 1454 height 593
